Goal: Check status: Check status

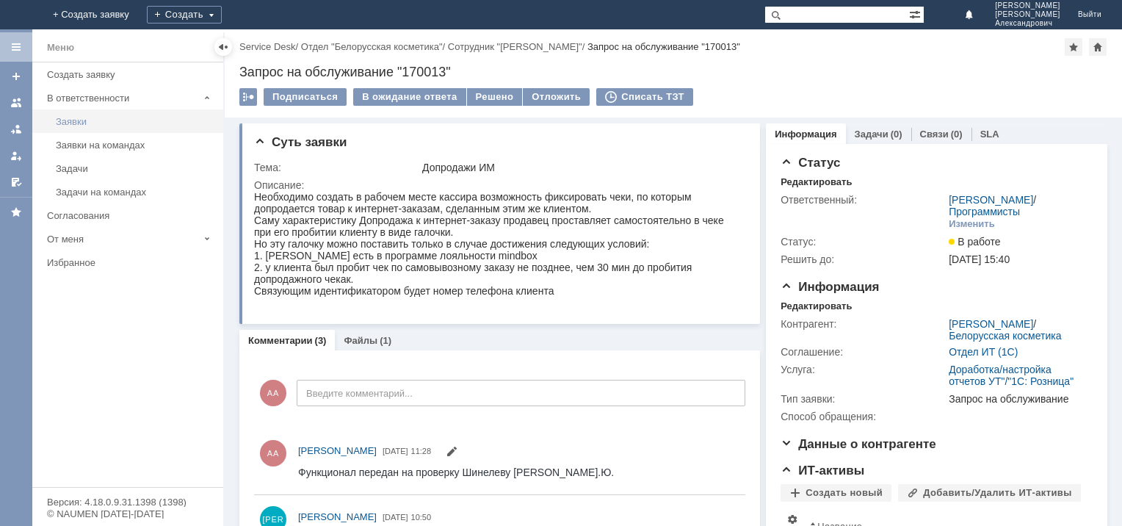
click at [80, 120] on div "Заявки" at bounding box center [135, 121] width 159 height 11
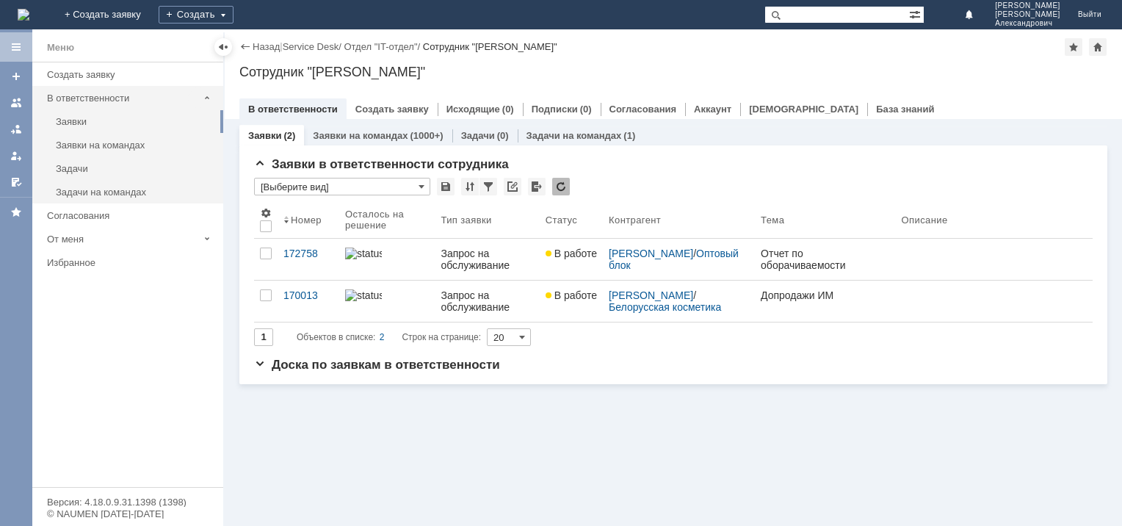
click at [89, 94] on div "В ответственности" at bounding box center [122, 97] width 151 height 11
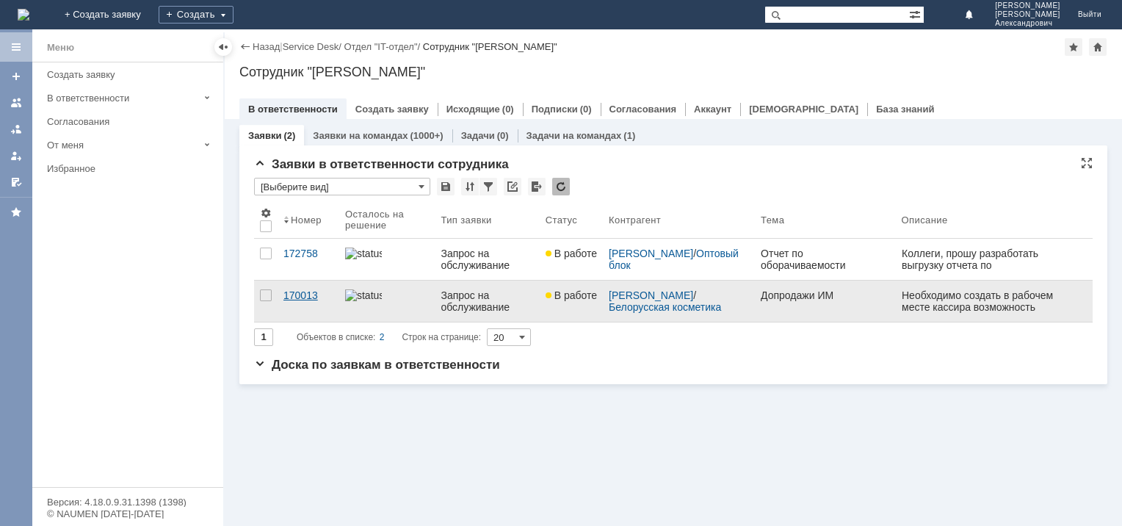
click at [294, 293] on div "170013" at bounding box center [308, 295] width 50 height 12
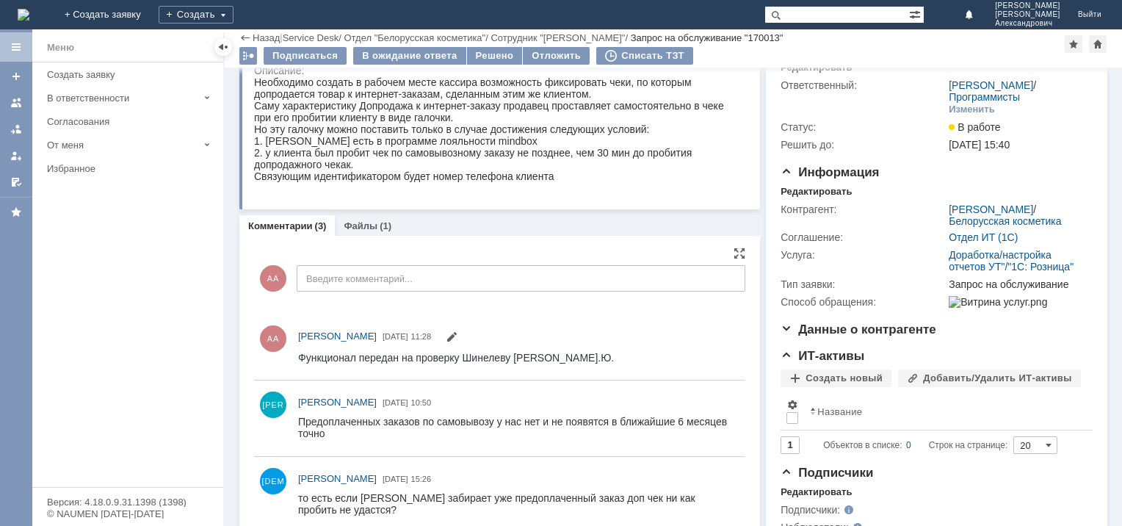
scroll to position [41, 0]
